Goal: Task Accomplishment & Management: Manage account settings

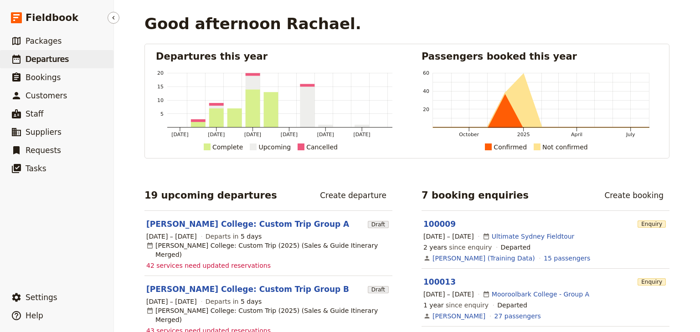
drag, startPoint x: 42, startPoint y: 60, endPoint x: 55, endPoint y: 62, distance: 13.3
click at [42, 60] on span "Departures" at bounding box center [47, 59] width 43 height 9
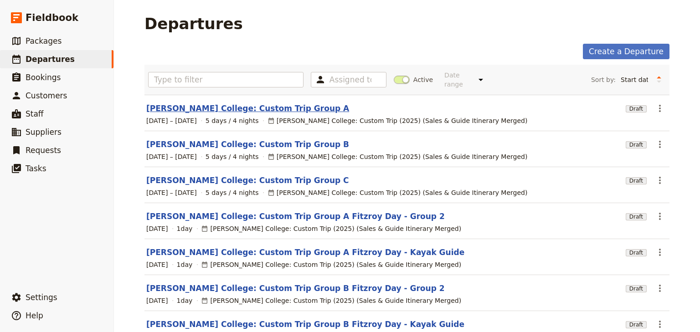
click at [243, 103] on link "[PERSON_NAME] College: Custom Trip Group A" at bounding box center [247, 108] width 203 height 11
click at [243, 103] on div "Departures Create a Departure Assigned to Active Date range This week Next week…" at bounding box center [407, 166] width 586 height 332
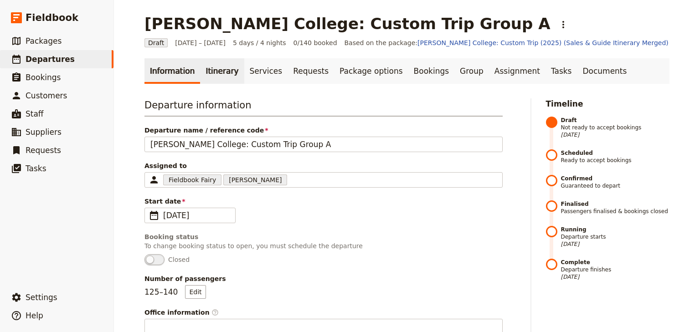
click at [218, 73] on link "Itinerary" at bounding box center [222, 71] width 44 height 26
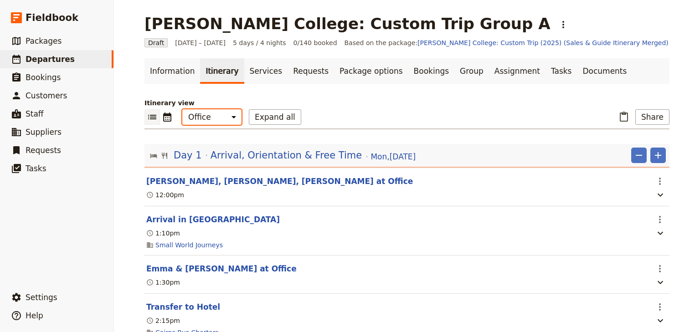
drag, startPoint x: 216, startPoint y: 117, endPoint x: 215, endPoint y: 122, distance: 5.5
click at [216, 117] on select "Office Guide Passenger Sales" at bounding box center [211, 116] width 59 height 15
select select "STAFF"
click at [182, 109] on select "Office Guide Passenger Sales" at bounding box center [211, 116] width 59 height 15
click at [270, 117] on button "Expand all" at bounding box center [275, 116] width 52 height 15
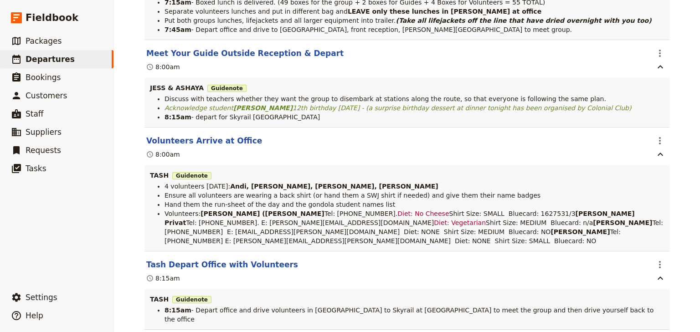
scroll to position [3646, 0]
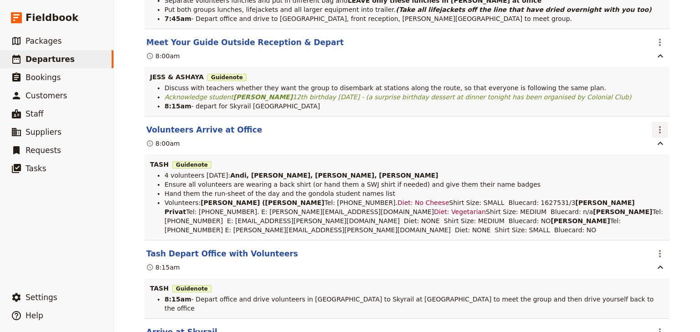
click at [656, 135] on icon "Actions" at bounding box center [659, 129] width 11 height 11
click at [648, 172] on span "Edit this itinerary item" at bounding box center [615, 171] width 72 height 9
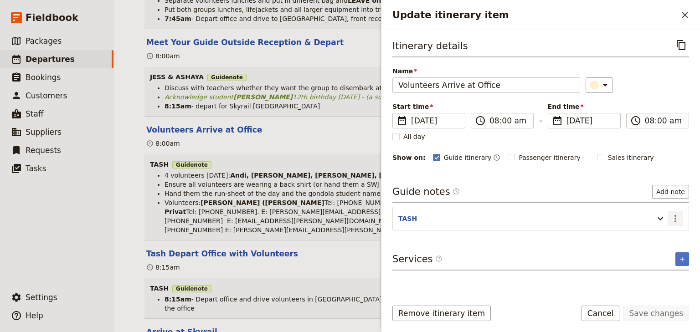
click at [676, 216] on icon "Actions" at bounding box center [675, 218] width 11 height 11
click at [660, 236] on span "Edit note" at bounding box center [649, 236] width 29 height 9
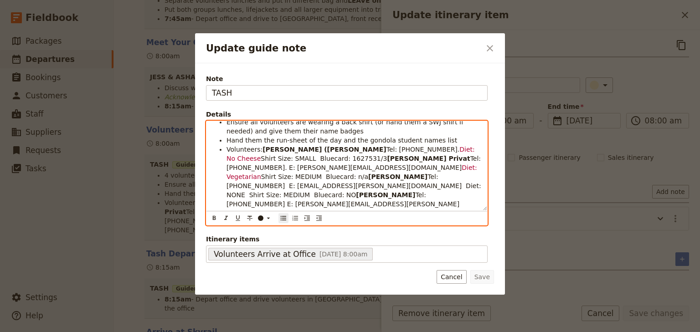
scroll to position [0, 0]
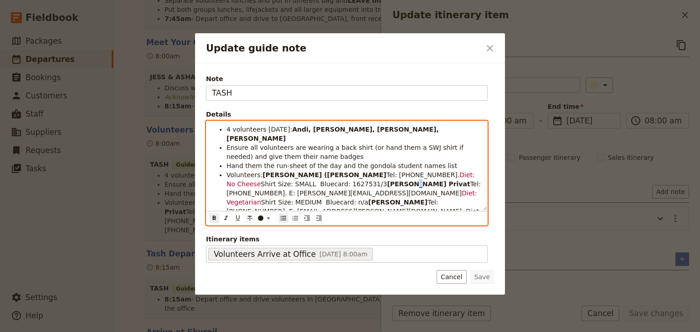
click at [314, 177] on li "Volunteers: [PERSON_NAME] ([PERSON_NAME] Tel: [PHONE_NUMBER]. Diet: No Cheese S…" at bounding box center [353, 206] width 255 height 73
click at [459, 217] on span "Tel: [PHONE_NUMBER] E: [PERSON_NAME][EMAIL_ADDRESS][PERSON_NAME][DOMAIN_NAME] D…" at bounding box center [342, 230] width 233 height 26
drag, startPoint x: 458, startPoint y: 192, endPoint x: 442, endPoint y: 193, distance: 16.0
click at [442, 193] on li "Volunteers: [PERSON_NAME] ([PERSON_NAME] Tel: [PHONE_NUMBER]. Diet: No Cheese S…" at bounding box center [353, 206] width 255 height 73
click at [459, 217] on span "Tel: [PHONE_NUMBER] E: [PERSON_NAME][EMAIL_ADDRESS][PERSON_NAME][DOMAIN_NAME] D…" at bounding box center [342, 230] width 233 height 26
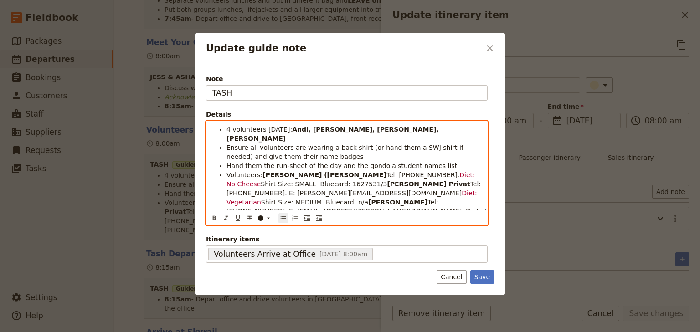
drag, startPoint x: 248, startPoint y: 201, endPoint x: 464, endPoint y: 194, distance: 216.1
click at [459, 217] on span "Tel: [PHONE_NUMBER] E: [PERSON_NAME][EMAIL_ADDRESS][PERSON_NAME][DOMAIN_NAME] D…" at bounding box center [342, 230] width 233 height 26
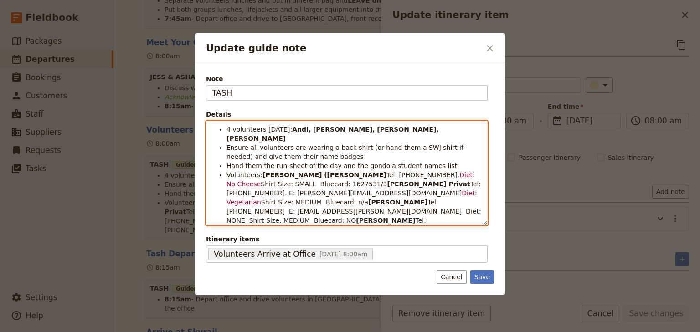
click at [286, 217] on span "Tel: [PHONE_NUMBER] E: [PERSON_NAME][EMAIL_ADDRESS][PERSON_NAME][DOMAIN_NAME] D…" at bounding box center [343, 230] width 235 height 26
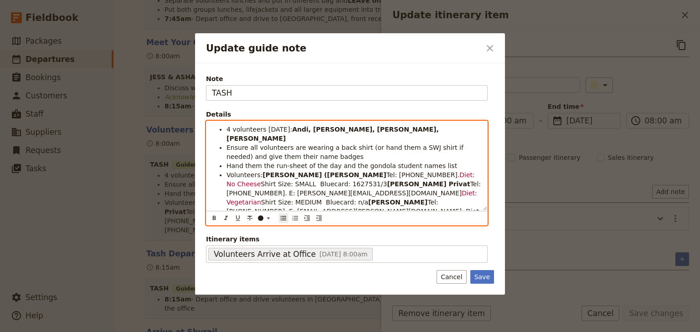
drag, startPoint x: 346, startPoint y: 202, endPoint x: 279, endPoint y: 202, distance: 67.0
click at [279, 217] on span "Tel: [PHONE_NUMBER] E: [PERSON_NAME][EMAIL_ADDRESS][PERSON_NAME][DOMAIN_NAME] D…" at bounding box center [343, 230] width 235 height 26
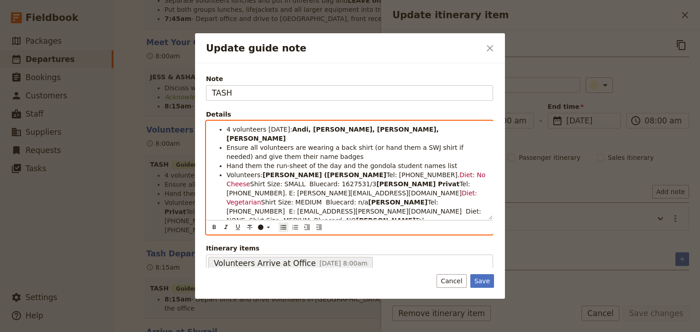
drag, startPoint x: 449, startPoint y: 201, endPoint x: 431, endPoint y: 202, distance: 18.3
click at [431, 217] on span "Tel: [PHONE_NUMBER] E: [PERSON_NAME][EMAIL_ADDRESS][DOMAIN_NAME] Diet: NONE Shi…" at bounding box center [354, 230] width 257 height 26
click at [303, 210] on li "Volunteers: [PERSON_NAME] ([PERSON_NAME] Tel: [PHONE_NUMBER]. Diet: No Cheese S…" at bounding box center [356, 206] width 261 height 73
drag, startPoint x: 346, startPoint y: 128, endPoint x: 330, endPoint y: 128, distance: 16.4
click at [330, 128] on strong "Andi, [PERSON_NAME], [PERSON_NAME], [PERSON_NAME]" at bounding box center [333, 134] width 215 height 16
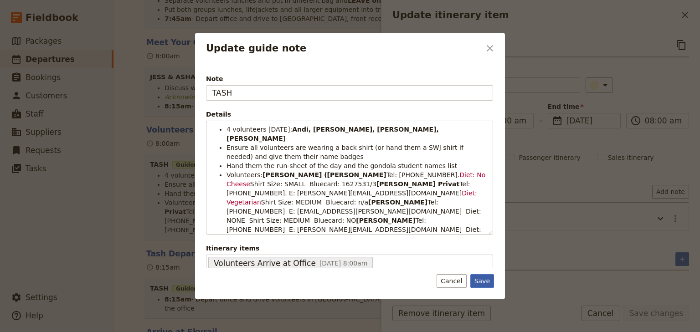
click at [483, 281] on button "Save" at bounding box center [482, 281] width 24 height 14
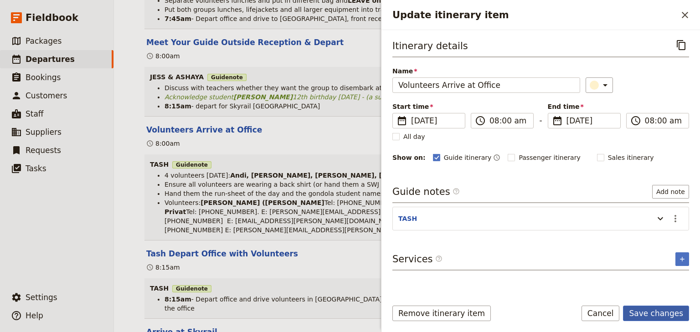
click at [647, 314] on button "Save changes" at bounding box center [656, 313] width 66 height 15
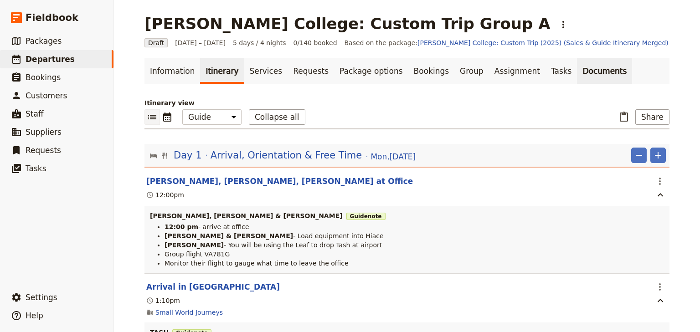
click at [577, 70] on link "Documents" at bounding box center [604, 71] width 55 height 26
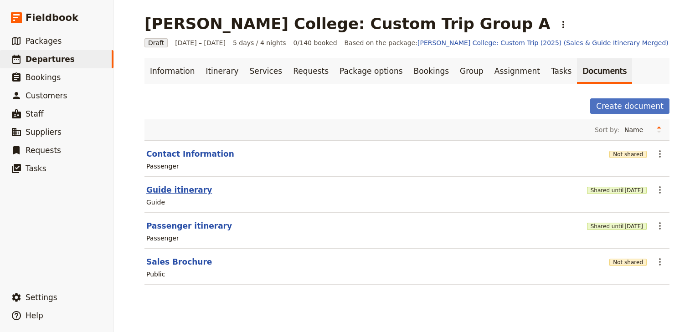
click at [182, 188] on button "Guide itinerary" at bounding box center [179, 190] width 66 height 11
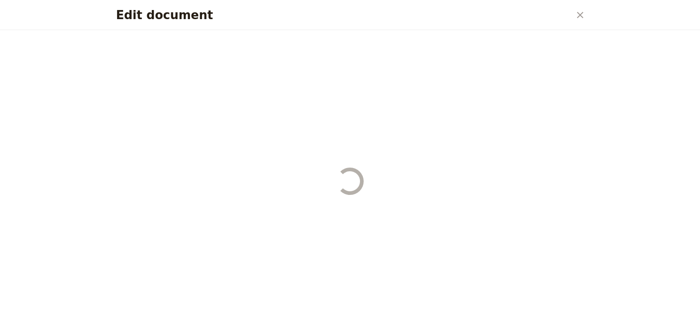
select select "STAFF"
select select "RUN_SHEET"
select select "DEFAULT"
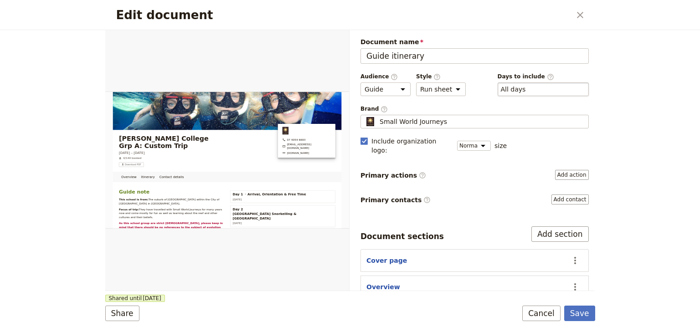
click at [523, 93] on div "​ All days 1, 2, 3, 4, 5" at bounding box center [543, 89] width 91 height 14
click at [523, 93] on button "​ All days" at bounding box center [513, 89] width 25 height 9
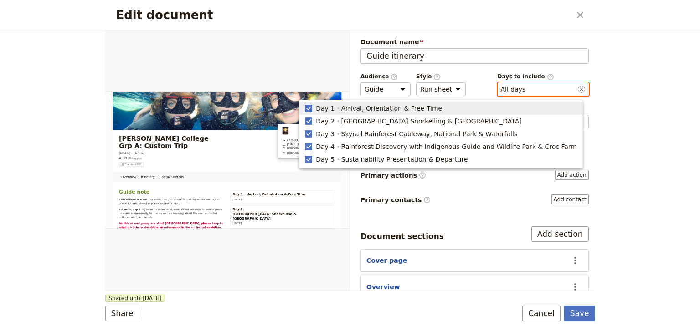
click at [311, 109] on polygon "button" at bounding box center [308, 107] width 5 height 5
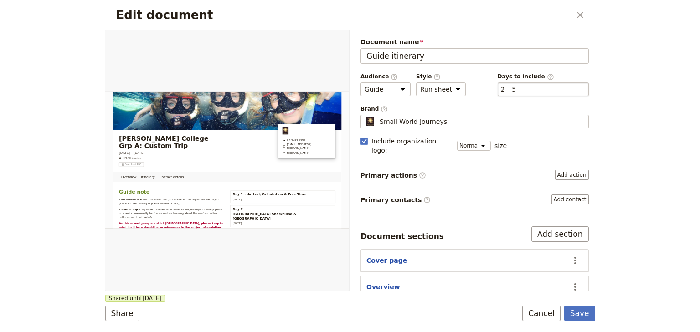
click at [522, 85] on div "​ 2 – 5 2, 3, 4, 5" at bounding box center [543, 89] width 91 height 14
click at [516, 85] on button "​ 2 – 5" at bounding box center [508, 89] width 15 height 9
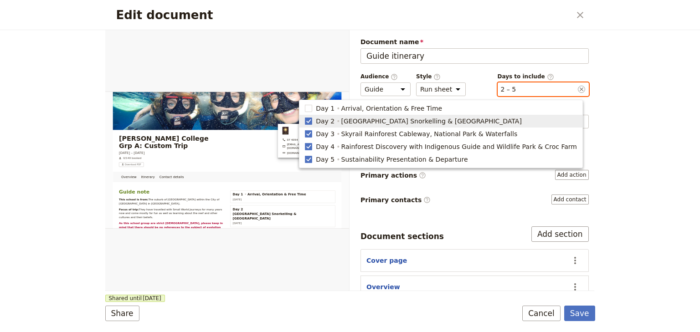
click at [334, 120] on span "Day 2" at bounding box center [325, 121] width 19 height 9
type input "3, 4, 5"
checkbox input "false"
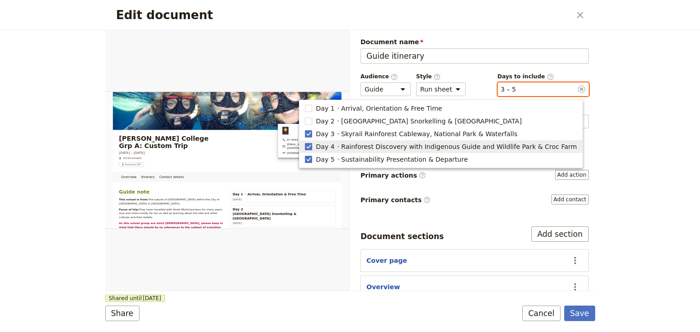
click at [334, 146] on span "Day 4" at bounding box center [325, 146] width 19 height 9
type input "3, 5"
checkbox input "false"
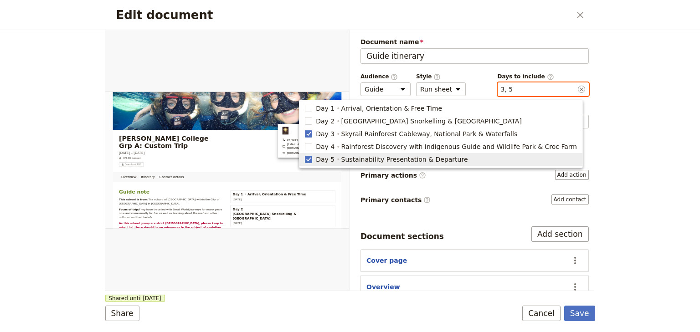
click at [342, 159] on span "Day 5 Sustainability Presentation & Departure" at bounding box center [441, 159] width 272 height 9
type input "3"
checkbox input "false"
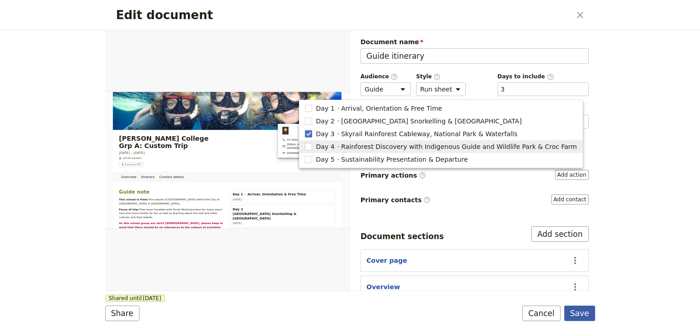
click at [584, 315] on button "Save" at bounding box center [579, 313] width 31 height 15
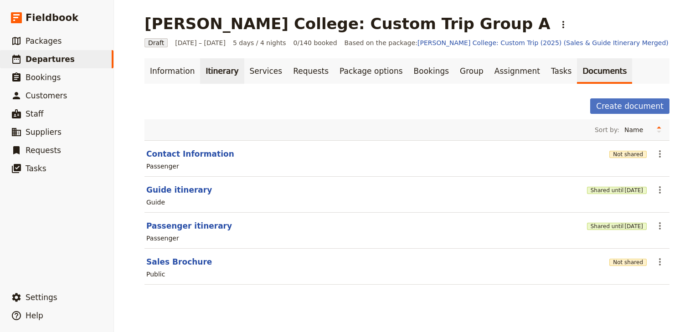
drag, startPoint x: 214, startPoint y: 71, endPoint x: 214, endPoint y: 79, distance: 8.2
click at [214, 71] on link "Itinerary" at bounding box center [222, 71] width 44 height 26
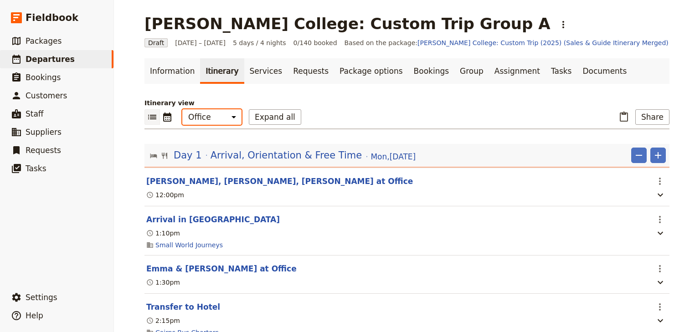
click at [210, 115] on select "Office Guide Passenger Sales" at bounding box center [211, 116] width 59 height 15
select select "STAFF"
click at [182, 109] on select "Office Guide Passenger Sales" at bounding box center [211, 116] width 59 height 15
click at [645, 117] on button "Share" at bounding box center [652, 116] width 34 height 15
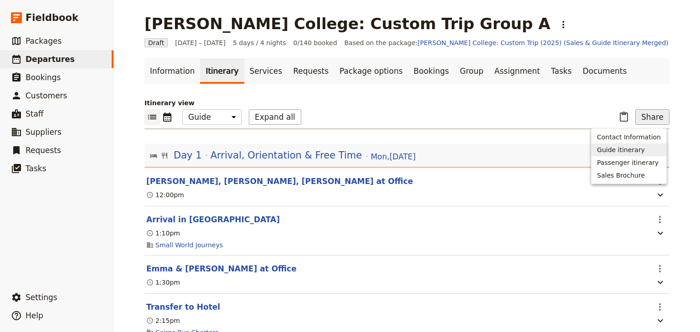
click at [627, 151] on span "Guide itinerary" at bounding box center [621, 149] width 48 height 9
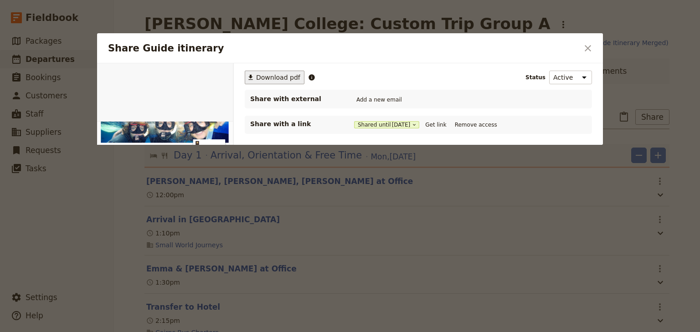
click at [275, 73] on span "Download pdf" at bounding box center [278, 77] width 44 height 9
click at [587, 47] on icon "Close dialog" at bounding box center [588, 48] width 6 height 6
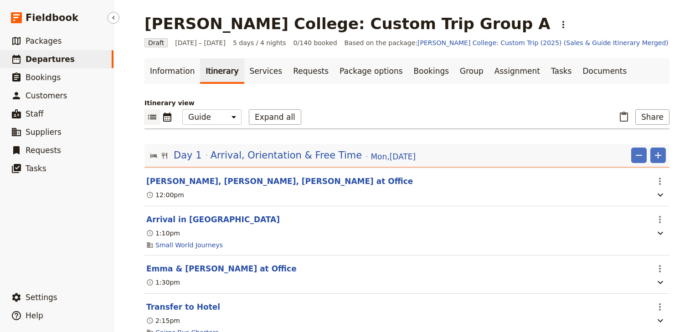
click at [49, 62] on span "Departures" at bounding box center [50, 59] width 49 height 9
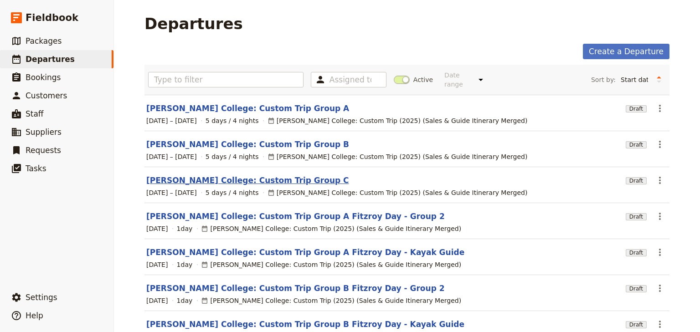
click at [258, 175] on link "[PERSON_NAME] College: Custom Trip Group C" at bounding box center [247, 180] width 203 height 11
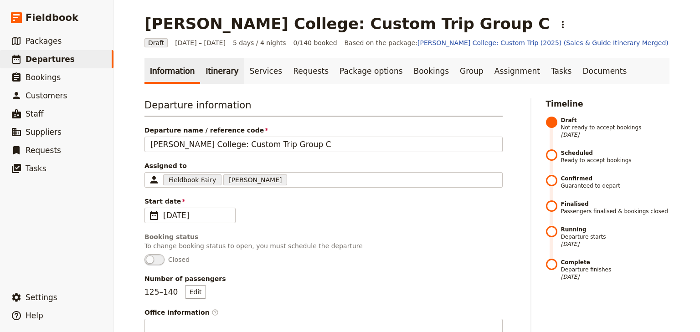
click at [212, 73] on link "Itinerary" at bounding box center [222, 71] width 44 height 26
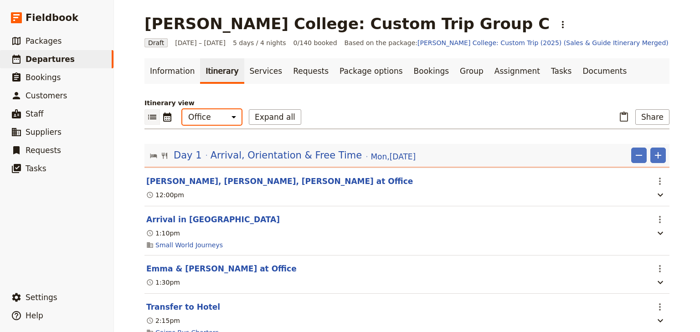
click at [222, 120] on select "Office Guide Passenger Sales" at bounding box center [211, 116] width 59 height 15
select select "STAFF"
click at [182, 109] on select "Office Guide Passenger Sales" at bounding box center [211, 116] width 59 height 15
click at [262, 118] on button "Expand all" at bounding box center [275, 116] width 52 height 15
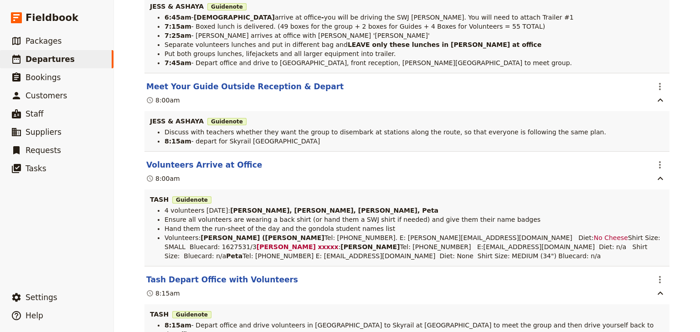
scroll to position [1750, 0]
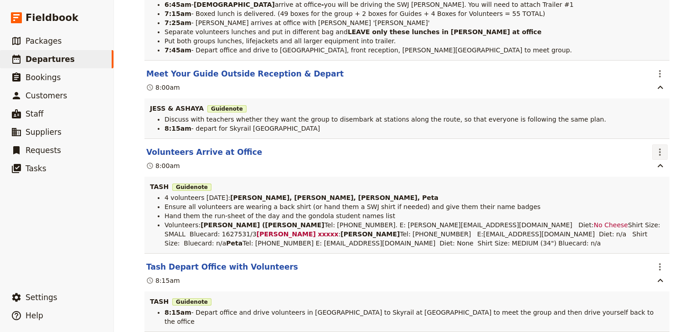
click at [654, 158] on icon "Actions" at bounding box center [659, 152] width 11 height 11
click at [645, 187] on span "Edit this itinerary item" at bounding box center [615, 187] width 72 height 9
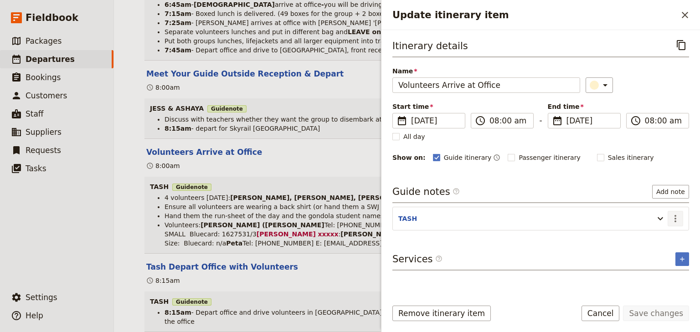
click at [676, 217] on icon "Actions" at bounding box center [675, 218] width 2 height 7
click at [649, 241] on span "Edit note" at bounding box center [649, 236] width 29 height 9
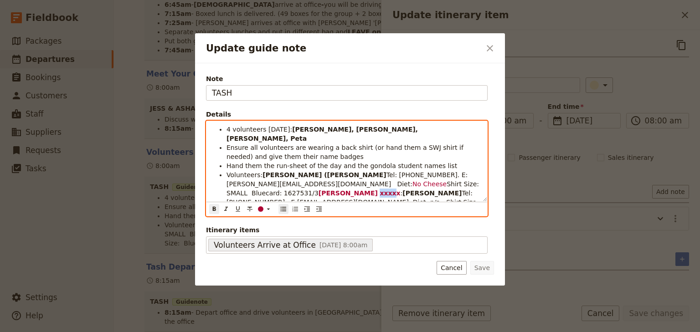
drag, startPoint x: 404, startPoint y: 174, endPoint x: 391, endPoint y: 175, distance: 13.2
click at [380, 190] on span "Update guide note" at bounding box center [379, 193] width 2 height 7
drag, startPoint x: 390, startPoint y: 175, endPoint x: 377, endPoint y: 175, distance: 13.2
click at [377, 175] on li "Volunteers: [PERSON_NAME] ([PERSON_NAME] Tel: [PHONE_NUMBER]. E: [PERSON_NAME][…" at bounding box center [353, 197] width 255 height 55
click at [400, 190] on strong "xxxxx" at bounding box center [390, 193] width 21 height 7
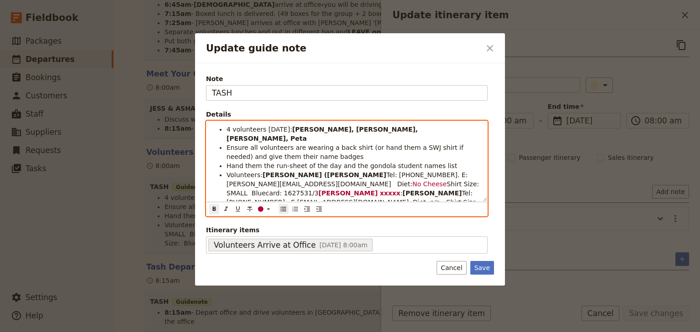
drag, startPoint x: 417, startPoint y: 175, endPoint x: 400, endPoint y: 175, distance: 17.3
click at [400, 190] on strong "xxxxx" at bounding box center [390, 193] width 21 height 7
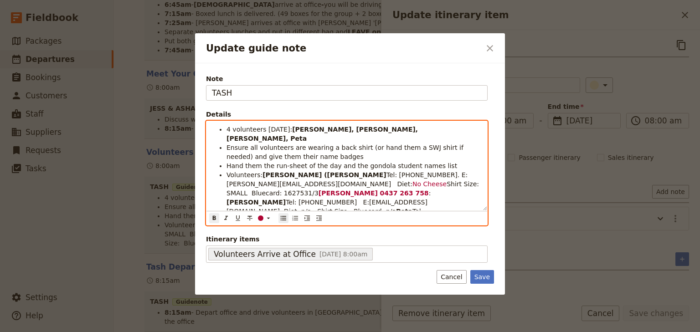
click at [428, 190] on strong "0437 263 758" at bounding box center [404, 193] width 49 height 7
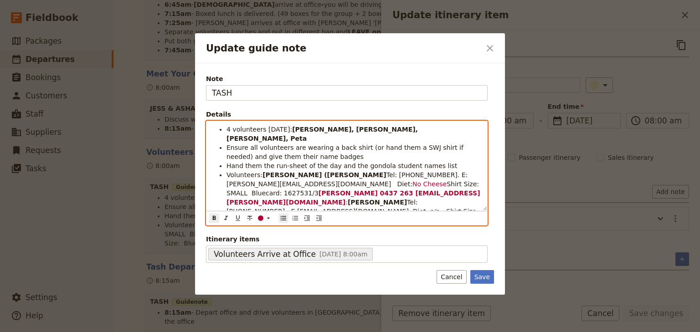
click at [226, 190] on strong "0437 263 [EMAIL_ADDRESS][PERSON_NAME][DOMAIN_NAME]" at bounding box center [353, 198] width 254 height 16
click at [314, 190] on strong "0437 263 E. [EMAIL_ADDRESS][PERSON_NAME][DOMAIN_NAME]" at bounding box center [325, 198] width 198 height 16
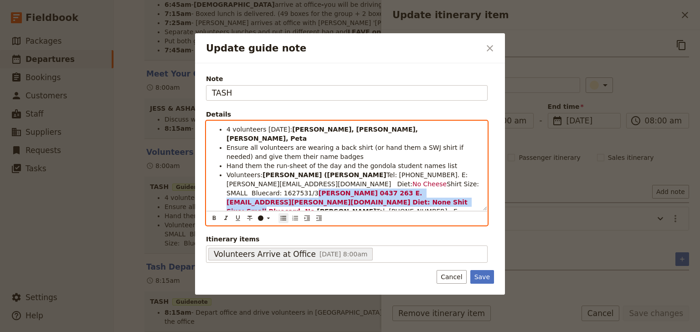
drag, startPoint x: 436, startPoint y: 184, endPoint x: 391, endPoint y: 177, distance: 45.2
click at [391, 177] on li "Volunteers: [PERSON_NAME] ([PERSON_NAME] Tel: [PHONE_NUMBER]. E: [PERSON_NAME][…" at bounding box center [353, 206] width 255 height 73
click at [263, 219] on div "​" at bounding box center [266, 218] width 18 height 7
click at [260, 231] on div "button" at bounding box center [260, 232] width 5 height 5
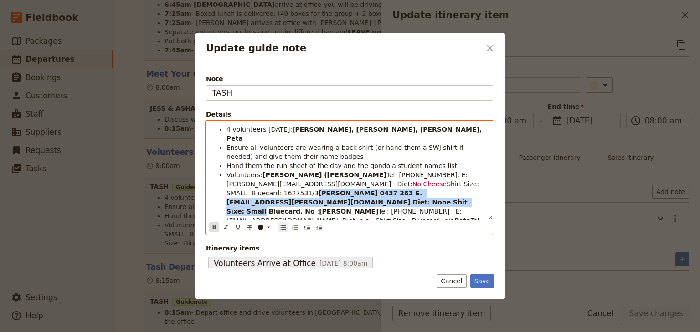
click at [211, 224] on icon "Format bold" at bounding box center [214, 227] width 7 height 7
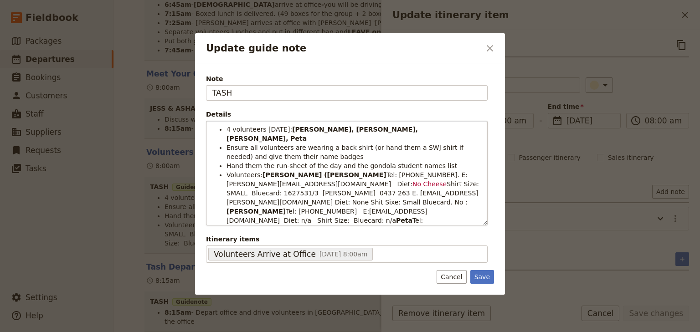
click at [211, 224] on div "4 volunteers [DATE]: [PERSON_NAME], [PERSON_NAME], [PERSON_NAME], Peta Ensure a…" at bounding box center [347, 173] width 282 height 105
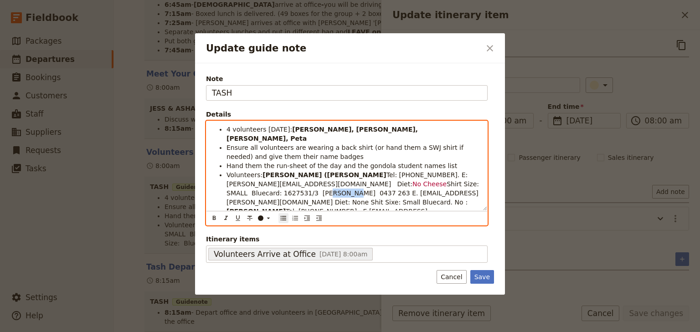
drag, startPoint x: 396, startPoint y: 176, endPoint x: 374, endPoint y: 175, distance: 21.4
click at [374, 180] on span "Shirt Size: SMALL Bluecard: 1627531/3 [PERSON_NAME] 0437 263 E. [EMAIL_ADDRESS]…" at bounding box center [353, 193] width 254 height 26
click at [213, 217] on icon "Format bold" at bounding box center [214, 218] width 7 height 7
click at [366, 208] on span "Tel: [PHONE_NUMBER] E:[EMAIL_ADDRESS][DOMAIN_NAME] Diet: n/a Shirt Size: Blueca…" at bounding box center [326, 216] width 201 height 16
click at [400, 190] on span "0437 263 E. [EMAIL_ADDRESS][PERSON_NAME][DOMAIN_NAME] Diet: None Shit Sixe: Sma…" at bounding box center [351, 198] width 250 height 16
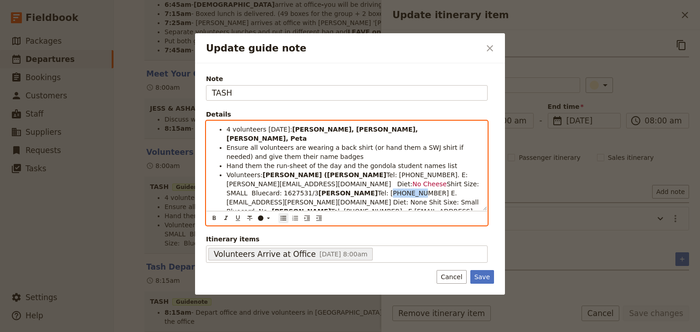
drag, startPoint x: 436, startPoint y: 174, endPoint x: 410, endPoint y: 174, distance: 25.5
click at [410, 190] on span "Tel: [PHONE_NUMBER] E. [EMAIL_ADDRESS][PERSON_NAME][DOMAIN_NAME] Diet: None Shi…" at bounding box center [353, 203] width 254 height 26
drag, startPoint x: 359, startPoint y: 183, endPoint x: 400, endPoint y: 221, distance: 55.5
click at [360, 190] on span "Tel: [PHONE_NUMBER] E. [EMAIL_ADDRESS][PERSON_NAME][DOMAIN_NAME] Diet: None Shi…" at bounding box center [353, 203] width 254 height 26
click at [385, 190] on span "Tel: [PHONE_NUMBER] E. [EMAIL_ADDRESS][PERSON_NAME][DOMAIN_NAME] Diet: None Shi…" at bounding box center [353, 203] width 254 height 26
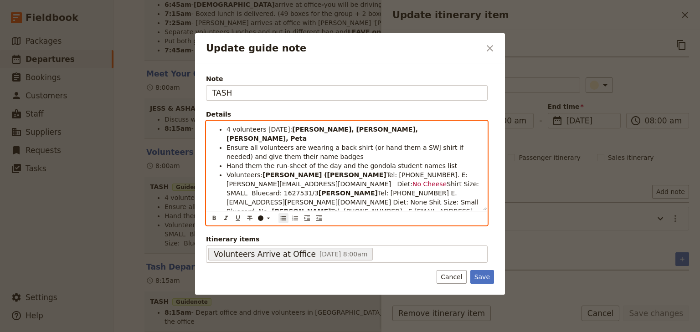
click at [348, 190] on span "Tel: [PHONE_NUMBER] E. [EMAIL_ADDRESS][PERSON_NAME][DOMAIN_NAME] Diet: None Shi…" at bounding box center [353, 203] width 254 height 26
click at [380, 208] on span "Tel: [PHONE_NUMBER] E:[EMAIL_ADDRESS][DOMAIN_NAME] Diet: n/a Shirt Size: Blueca…" at bounding box center [349, 216] width 246 height 16
click at [415, 190] on span "Tel: [PHONE_NUMBER] E. [EMAIL_ADDRESS][PERSON_NAME][DOMAIN_NAME] Diet: None Shi…" at bounding box center [354, 203] width 257 height 26
click at [272, 208] on span ":" at bounding box center [271, 211] width 2 height 7
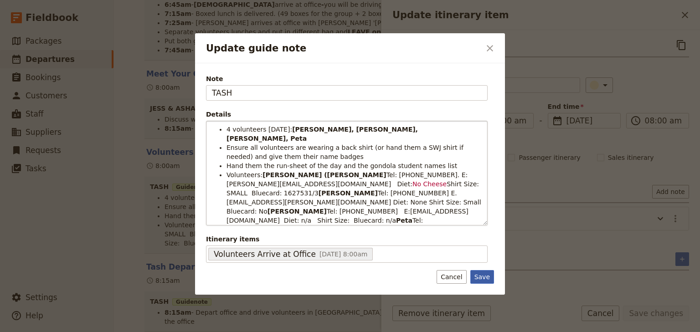
click at [481, 276] on button "Save" at bounding box center [482, 277] width 24 height 14
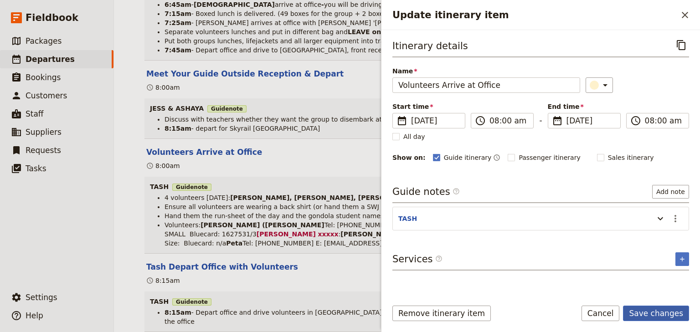
click at [652, 314] on button "Save changes" at bounding box center [656, 313] width 66 height 15
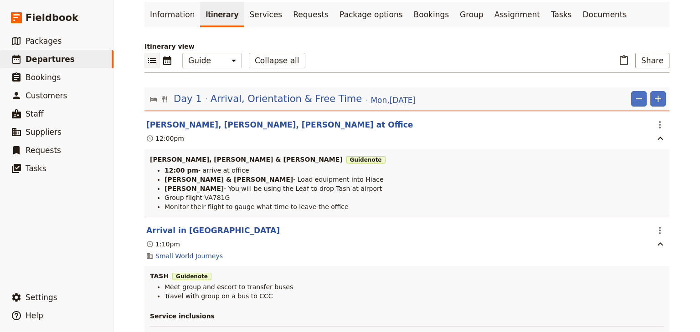
scroll to position [0, 0]
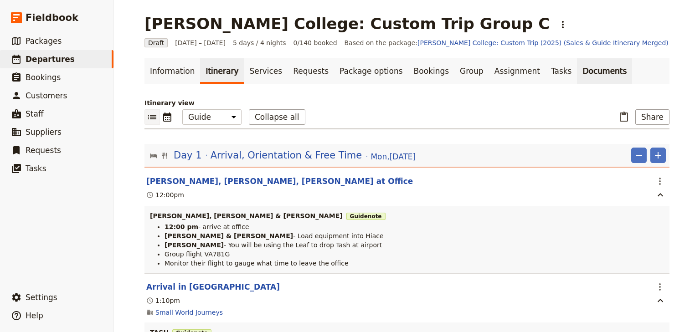
click at [577, 73] on link "Documents" at bounding box center [604, 71] width 55 height 26
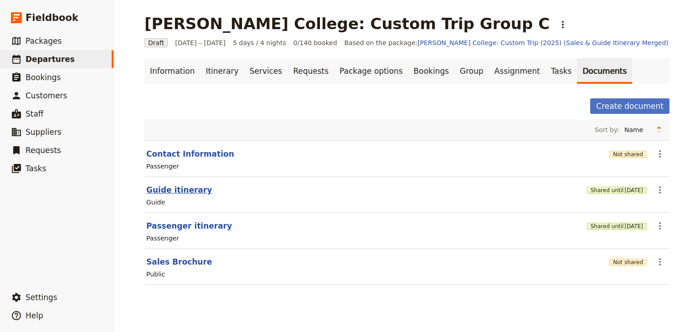
click at [186, 192] on button "Guide itinerary" at bounding box center [179, 190] width 66 height 11
select select "STAFF"
select select "RUN_SHEET"
select select "DEFAULT"
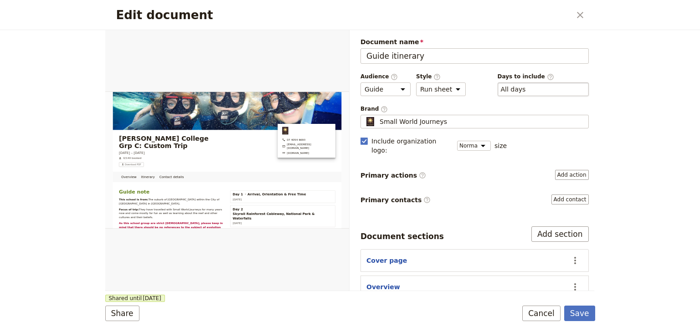
click at [547, 88] on div "​ All days 1, 2, 3, 4, 5" at bounding box center [543, 89] width 91 height 14
click at [526, 88] on button "​ All days" at bounding box center [513, 89] width 25 height 9
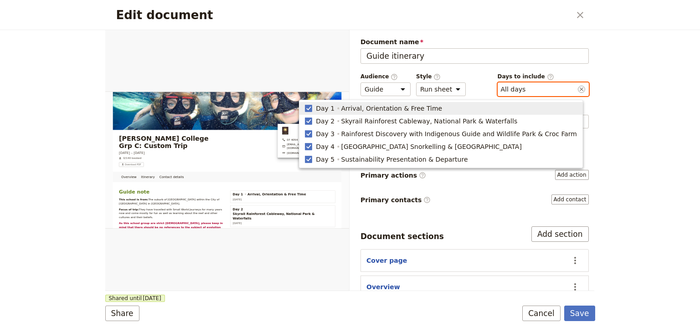
click at [385, 108] on span "Arrival, Orientation & Free Time" at bounding box center [391, 108] width 101 height 9
type input "2, 3, 4, 5"
checkbox input "false"
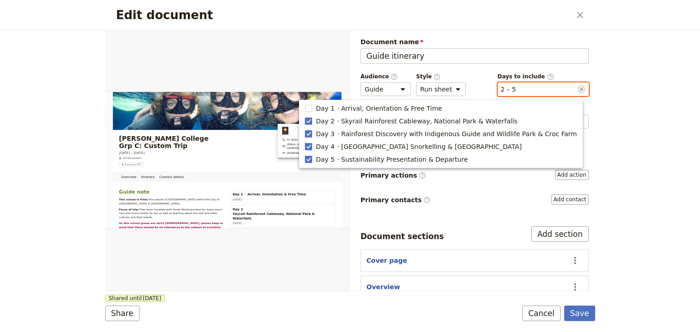
click at [521, 87] on div "​ 2 – 5 2, 3, 4, 5" at bounding box center [543, 89] width 91 height 14
click at [516, 87] on button "​ 2 – 5" at bounding box center [508, 89] width 15 height 9
click at [381, 133] on span "Rainforest Discovery with Indigenous Guide and Wildlife Park & Croc Farm" at bounding box center [459, 133] width 236 height 9
type input "2, 4, 5"
checkbox input "false"
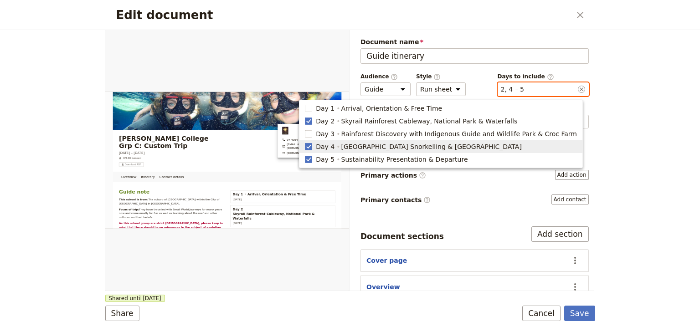
click at [380, 145] on span "[GEOGRAPHIC_DATA] Snorkelling & [GEOGRAPHIC_DATA]" at bounding box center [431, 146] width 180 height 9
type input "2, 5"
checkbox input "false"
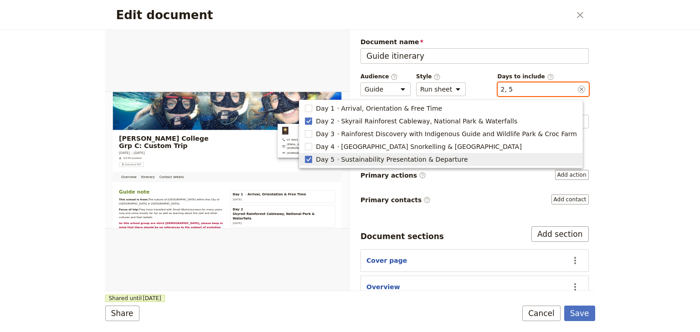
drag, startPoint x: 382, startPoint y: 159, endPoint x: 365, endPoint y: 131, distance: 32.6
click at [382, 158] on span "Sustainability Presentation & Departure" at bounding box center [404, 159] width 127 height 9
type input "2"
checkbox input "false"
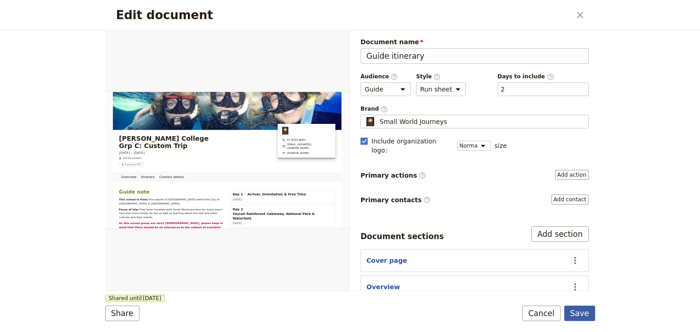
click at [580, 317] on button "Save" at bounding box center [579, 313] width 31 height 15
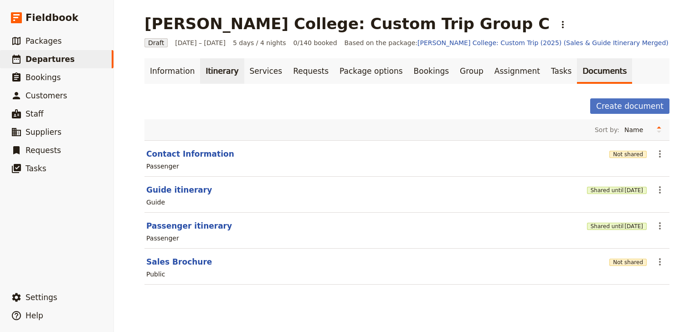
click at [211, 73] on link "Itinerary" at bounding box center [222, 71] width 44 height 26
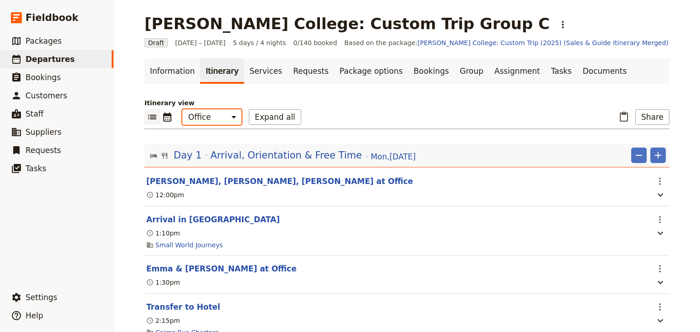
click at [218, 117] on select "Office Guide Passenger Sales" at bounding box center [211, 116] width 59 height 15
select select "STAFF"
click at [182, 109] on select "Office Guide Passenger Sales" at bounding box center [211, 116] width 59 height 15
click at [654, 117] on button "Share" at bounding box center [652, 116] width 34 height 15
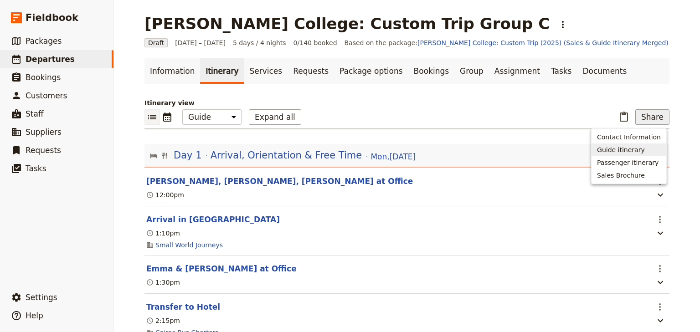
click at [630, 148] on span "Guide itinerary" at bounding box center [621, 149] width 48 height 9
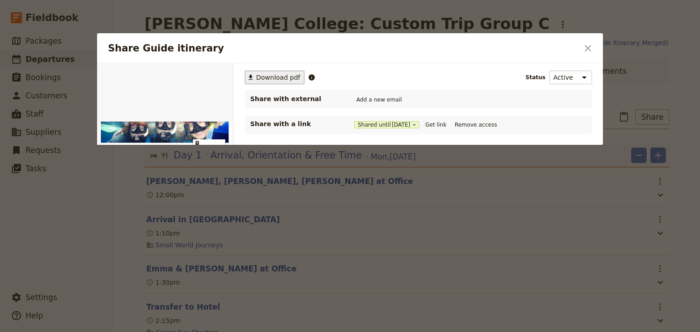
click at [284, 77] on span "Download pdf" at bounding box center [278, 77] width 44 height 9
